Goal: Information Seeking & Learning: Learn about a topic

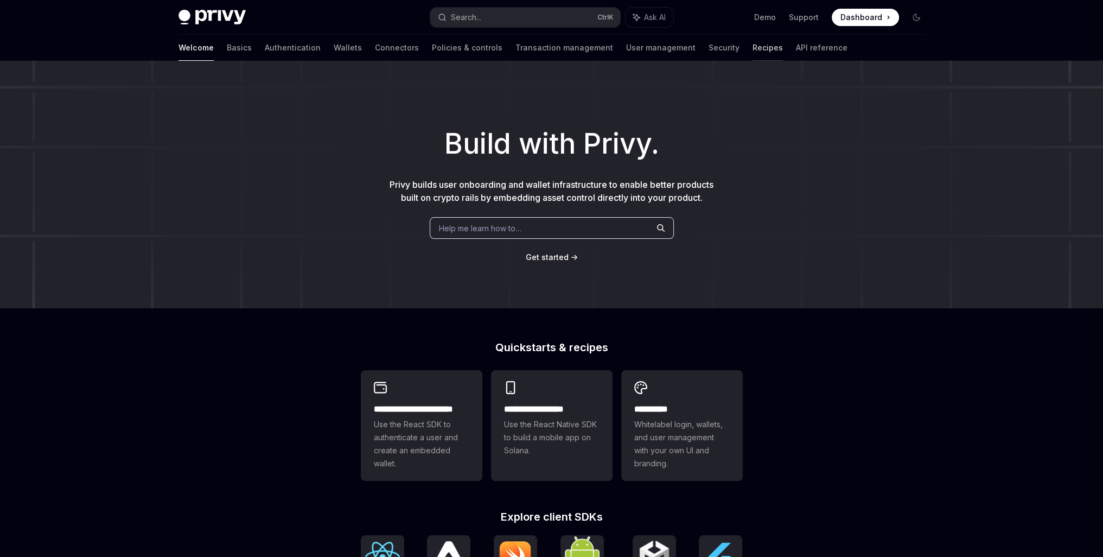
click at [752, 53] on link "Recipes" at bounding box center [767, 48] width 30 height 26
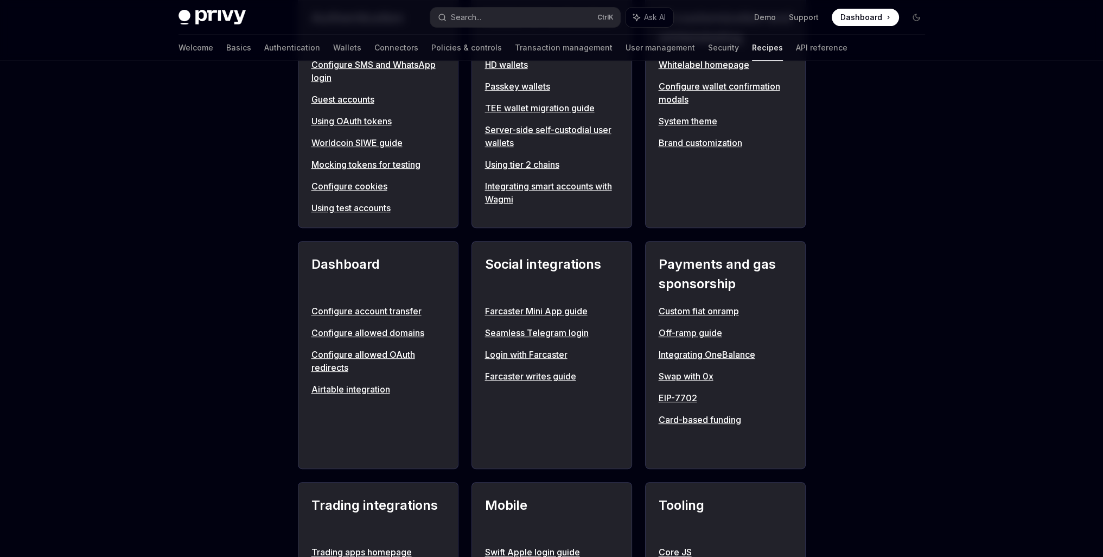
scroll to position [542, 0]
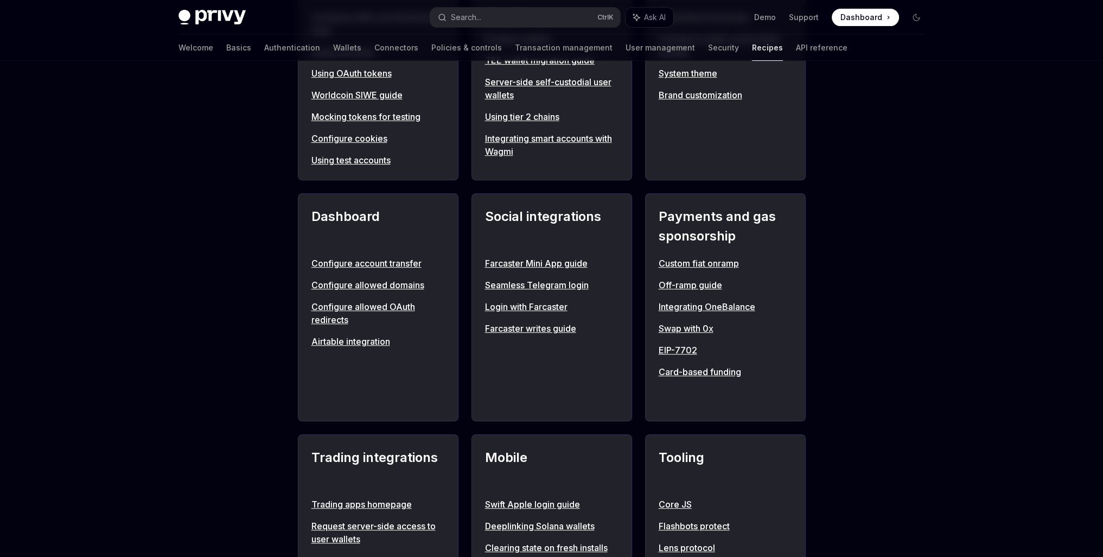
click at [699, 288] on link "Off-ramp guide" at bounding box center [725, 284] width 133 height 13
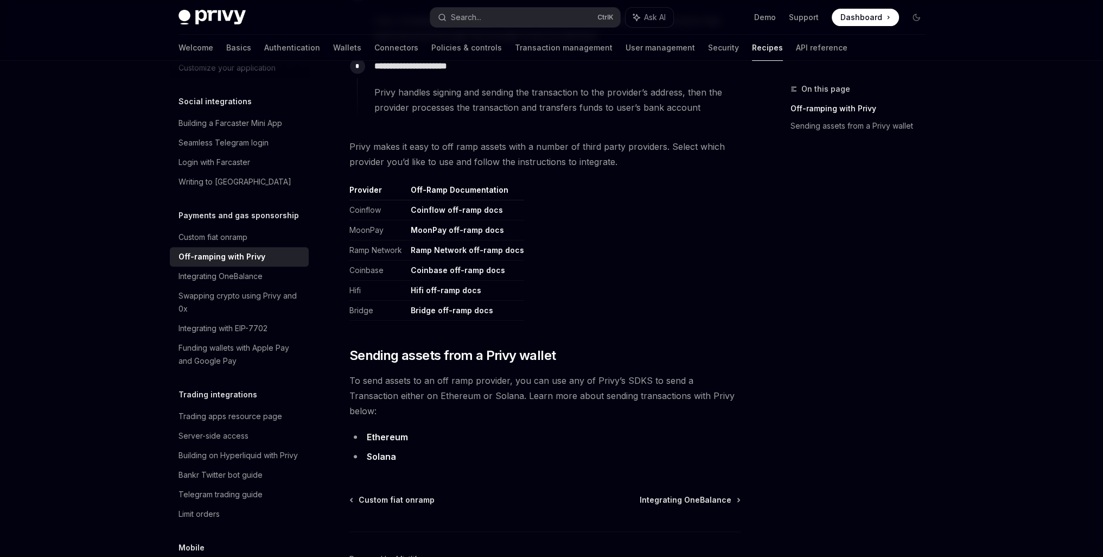
scroll to position [452, 0]
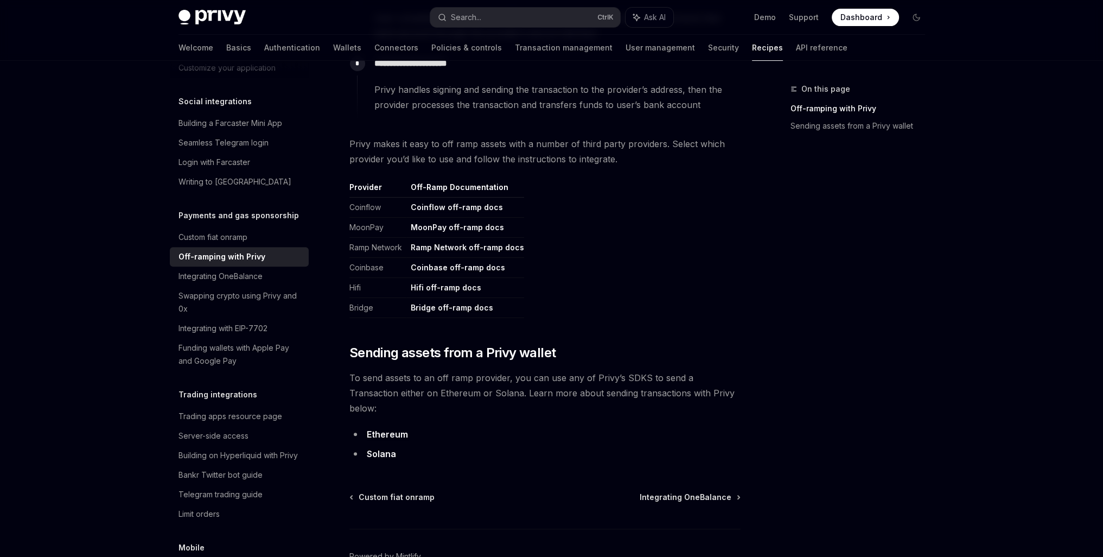
click at [474, 309] on link "Bridge off-ramp docs" at bounding box center [452, 308] width 82 height 10
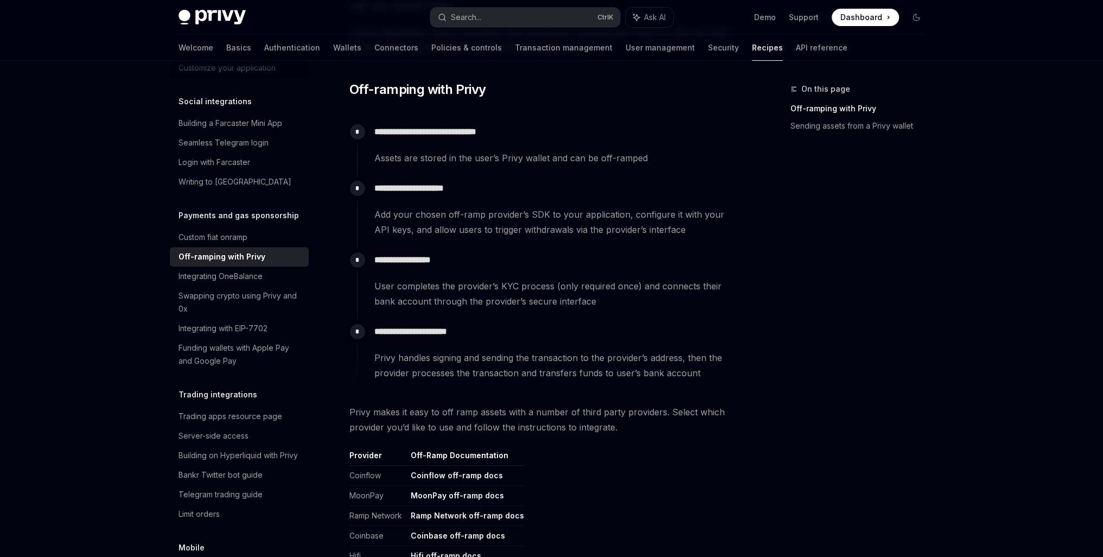
scroll to position [181, 0]
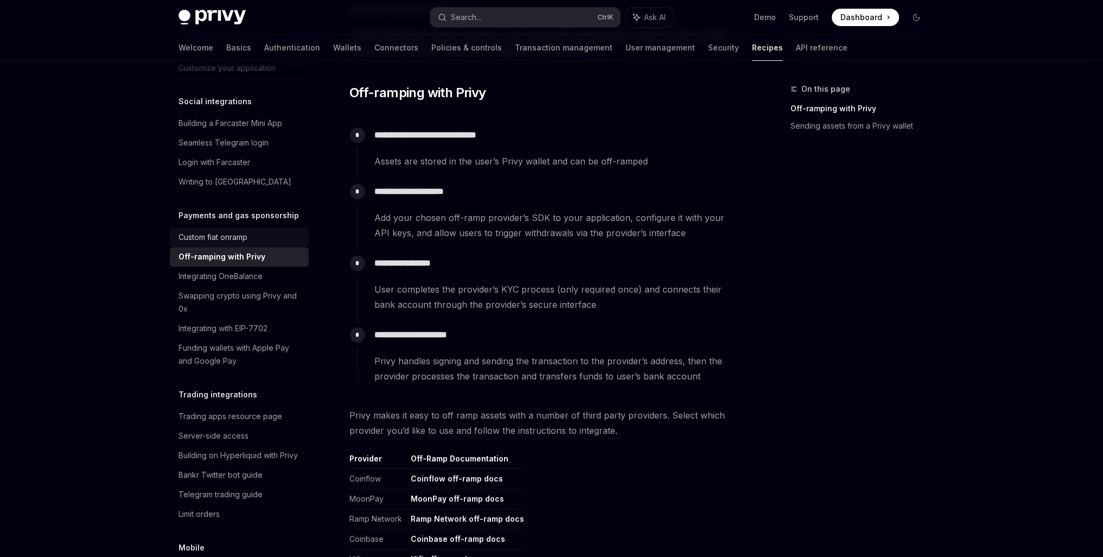
click at [240, 244] on div "Custom fiat onramp" at bounding box center [212, 237] width 69 height 13
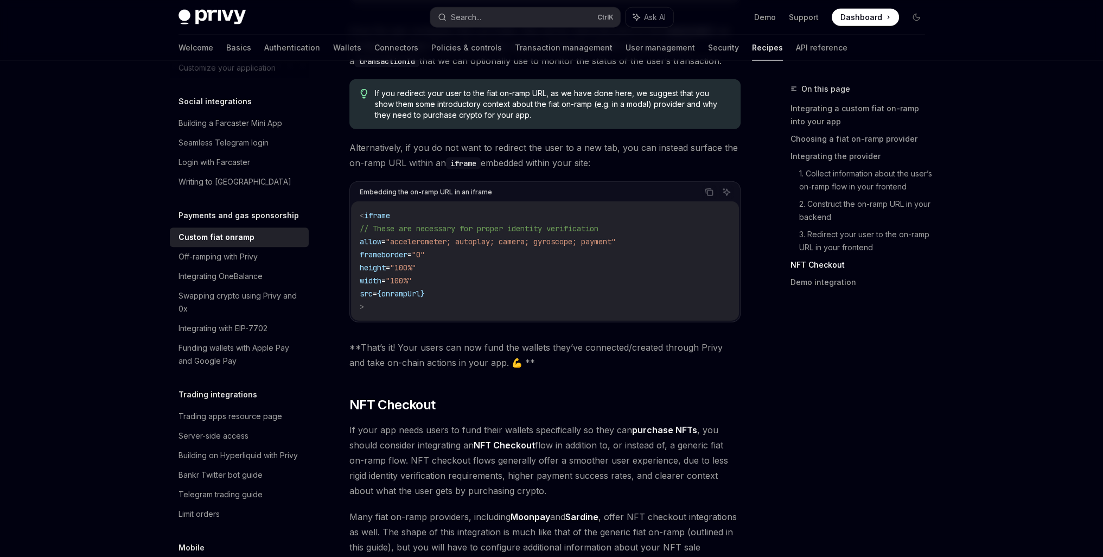
scroll to position [3797, 0]
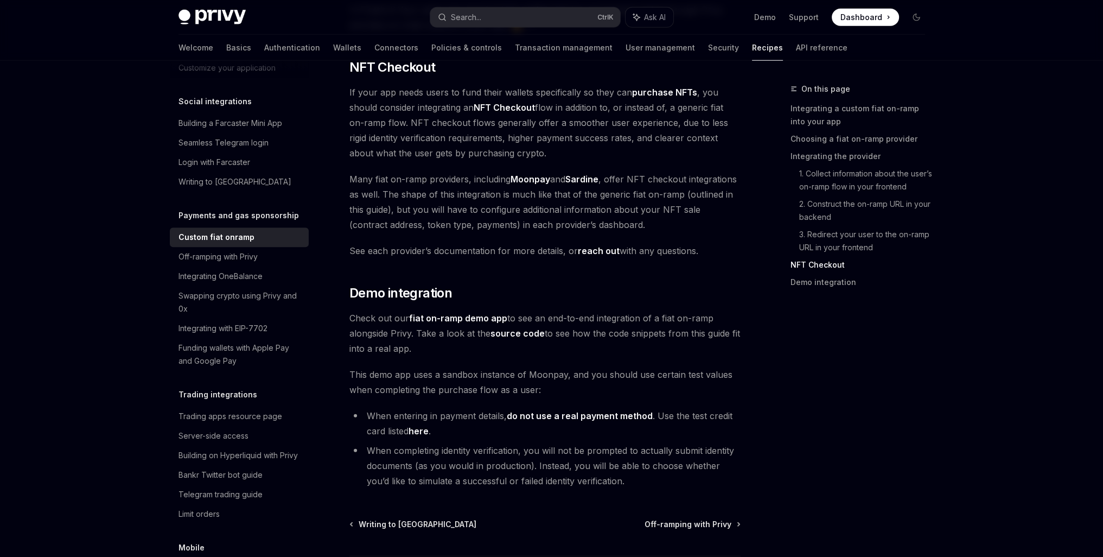
click at [447, 312] on link "fiat on-ramp demo app" at bounding box center [458, 317] width 98 height 11
click at [221, 263] on div "Off-ramping with Privy" at bounding box center [217, 256] width 79 height 13
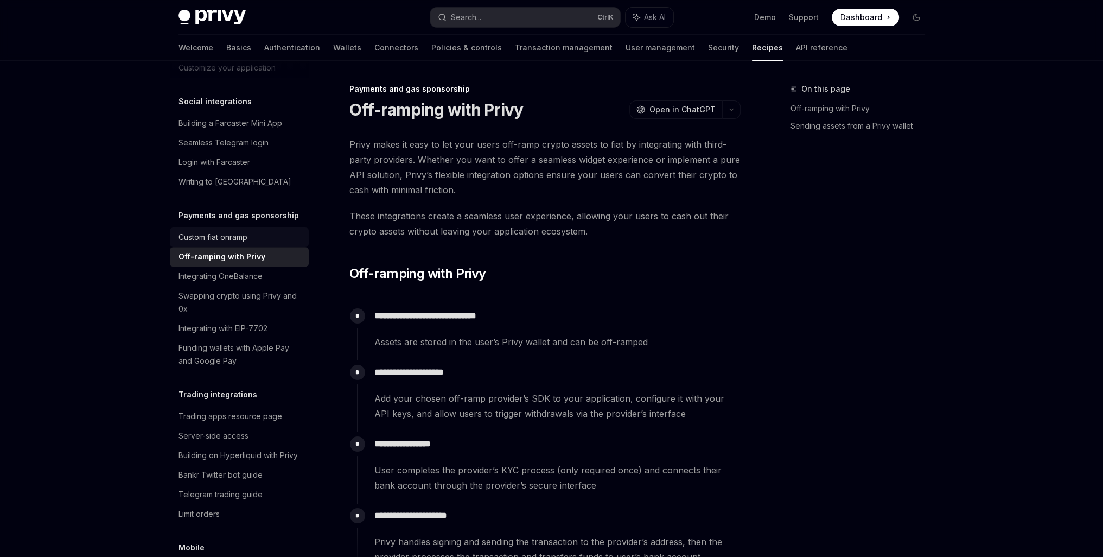
type textarea "*"
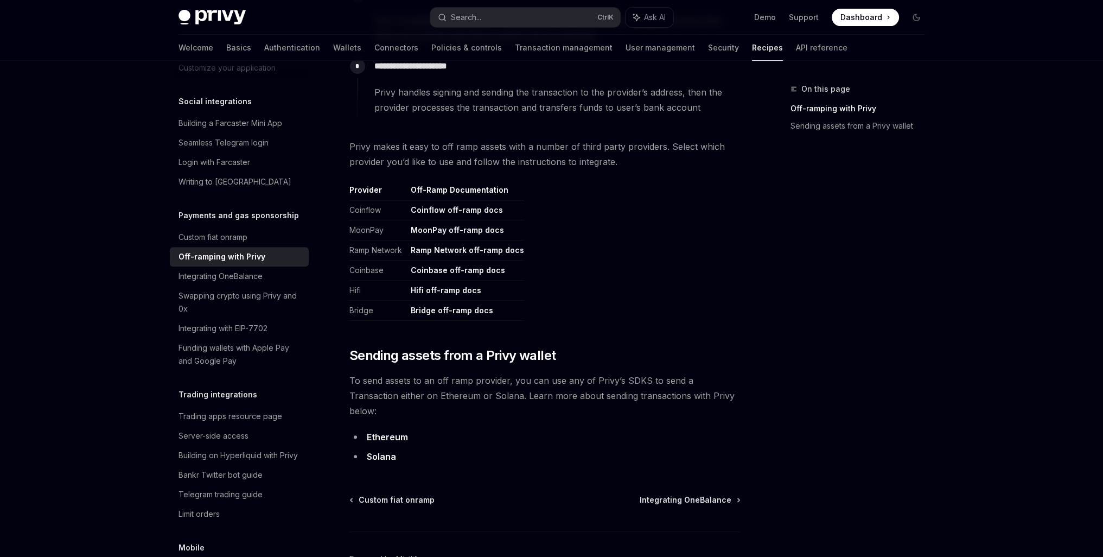
scroll to position [452, 0]
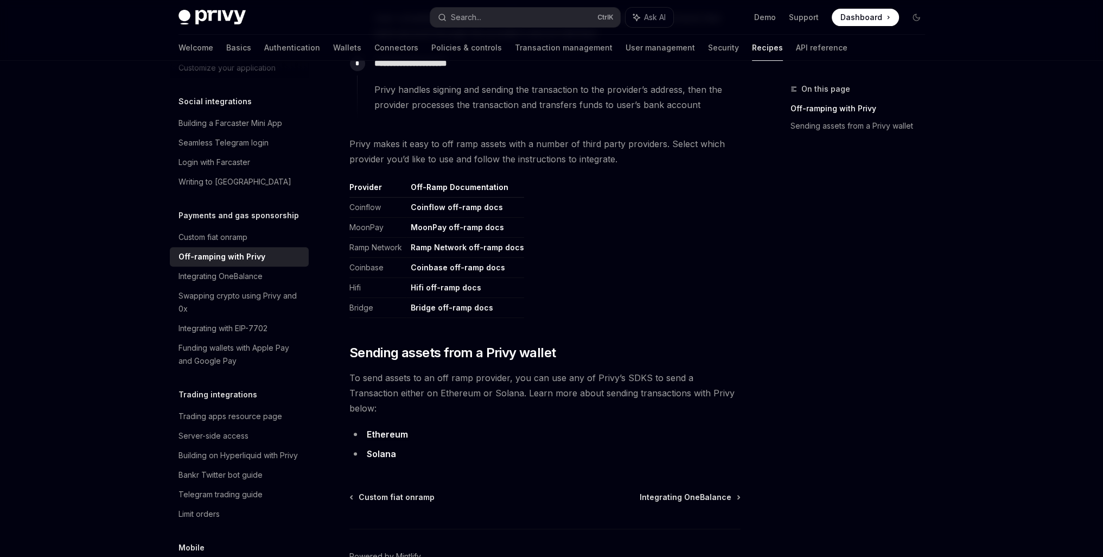
click at [392, 448] on link "Solana" at bounding box center [381, 453] width 29 height 11
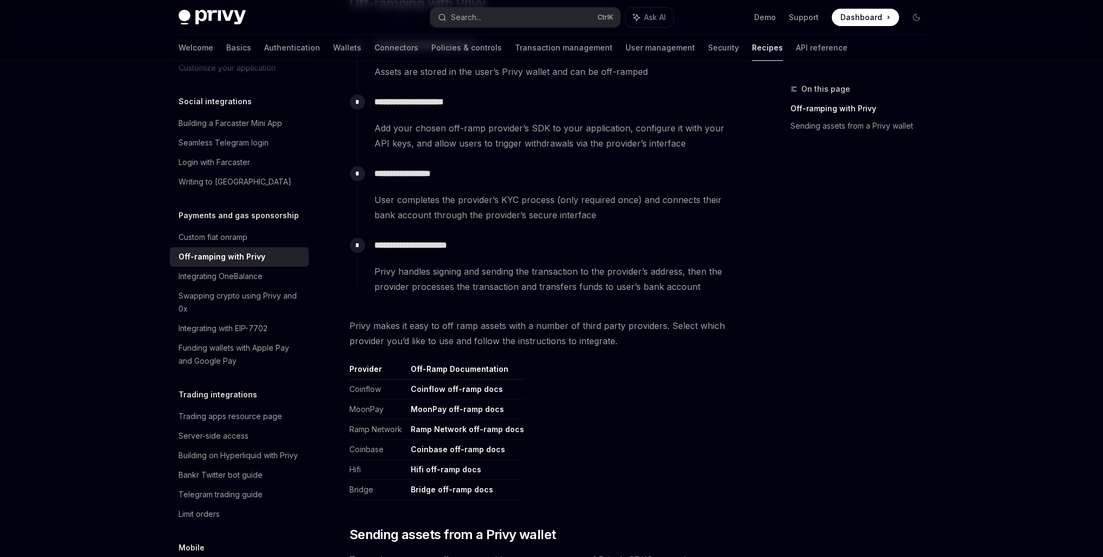
scroll to position [271, 0]
click at [432, 491] on link "Bridge off-ramp docs" at bounding box center [452, 488] width 82 height 10
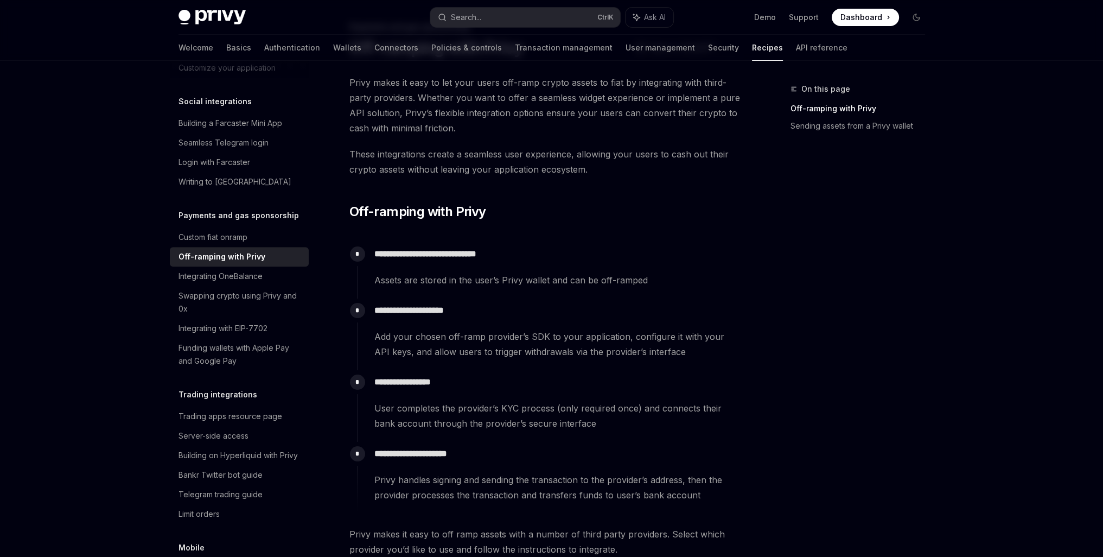
scroll to position [0, 0]
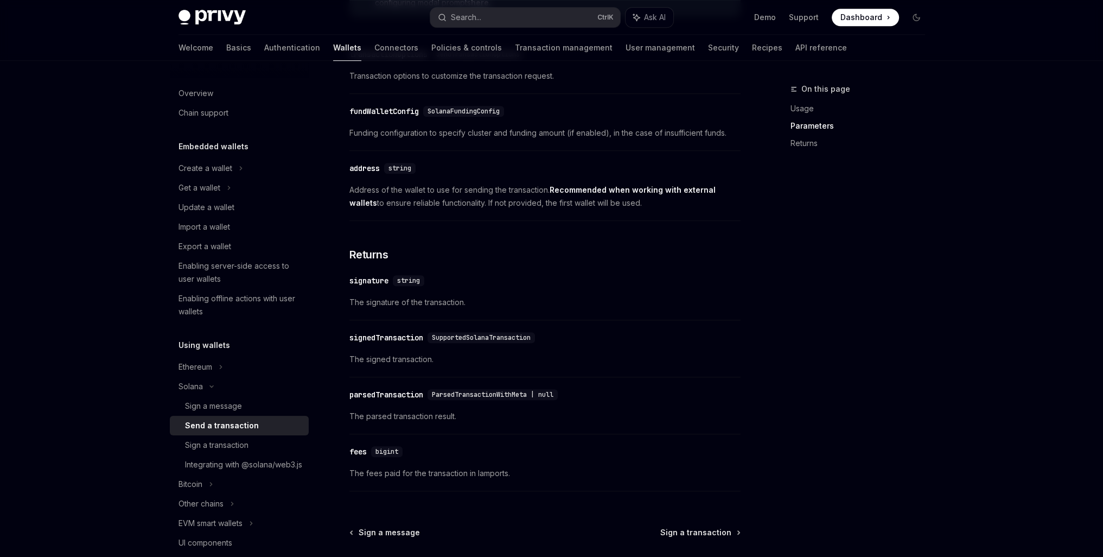
scroll to position [1175, 0]
